Goal: Check status: Check status

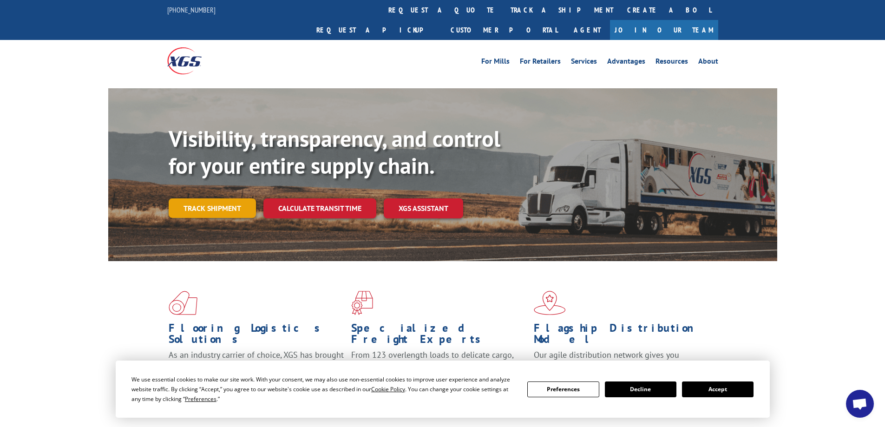
click at [222, 198] on link "Track shipment" at bounding box center [212, 208] width 87 height 20
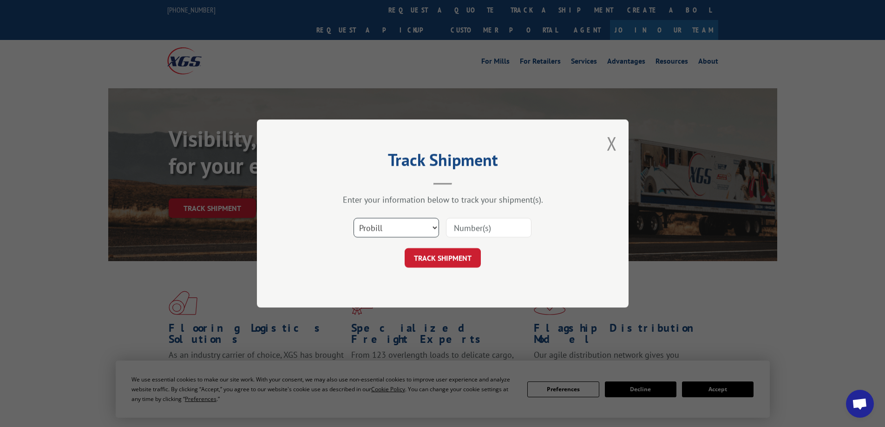
click at [434, 224] on select "Select category... Probill BOL PO" at bounding box center [397, 228] width 86 height 20
select select "bol"
click at [354, 218] on select "Select category... Probill BOL PO" at bounding box center [397, 228] width 86 height 20
click at [483, 229] on input at bounding box center [489, 228] width 86 height 20
paste input "6021900"
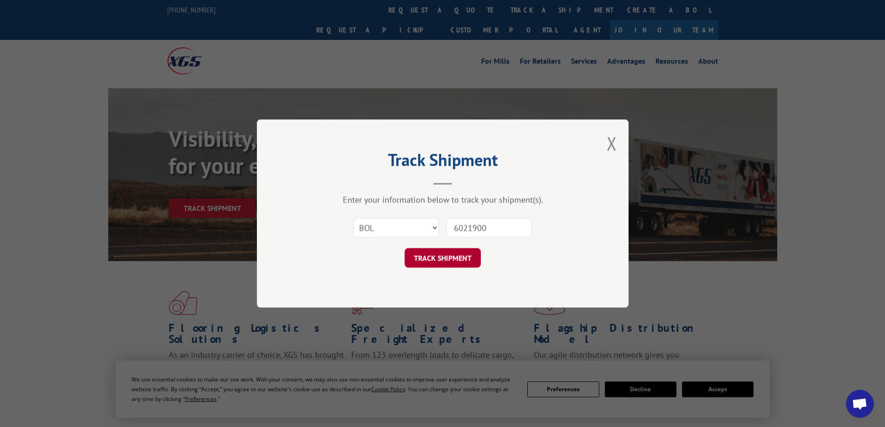
type input "6021900"
click at [452, 263] on button "TRACK SHIPMENT" at bounding box center [443, 258] width 76 height 20
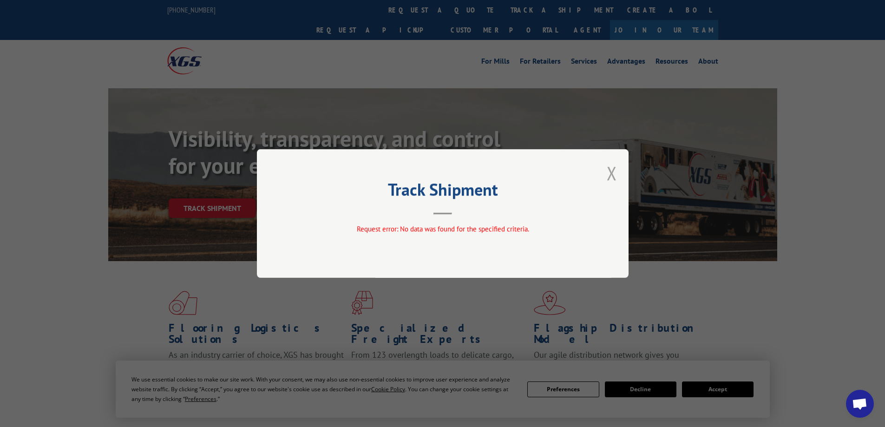
click at [614, 173] on button "Close modal" at bounding box center [612, 173] width 10 height 25
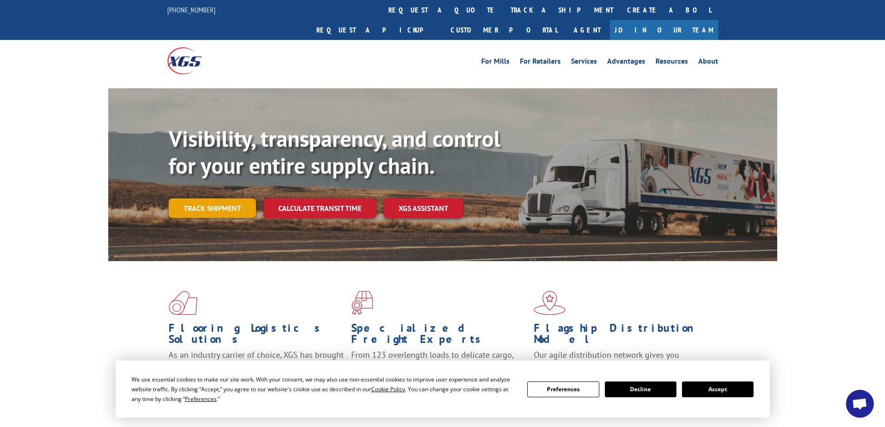
click at [231, 198] on link "Track shipment" at bounding box center [212, 208] width 87 height 20
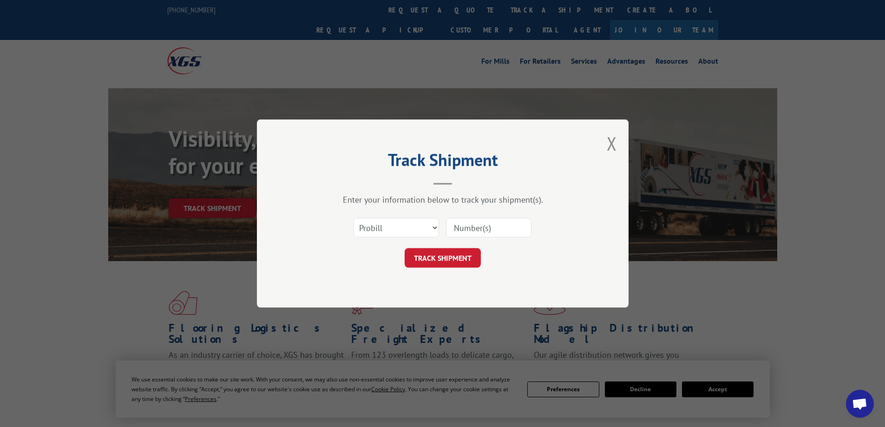
click at [480, 227] on input at bounding box center [489, 228] width 86 height 20
paste input "6021900"
type input "6021900"
click at [452, 255] on button "TRACK SHIPMENT" at bounding box center [443, 258] width 76 height 20
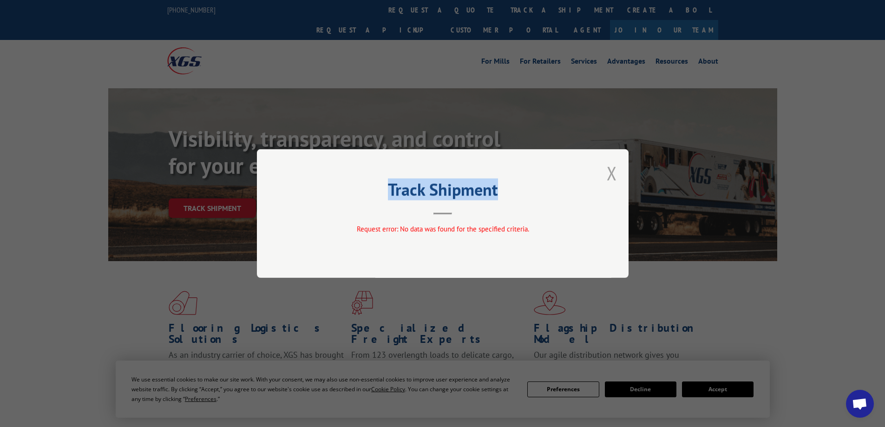
click at [609, 173] on div "Track Shipment Request error: No data was found for the specified criteria." at bounding box center [443, 213] width 372 height 129
click at [612, 172] on button "Close modal" at bounding box center [612, 173] width 10 height 25
